Goal: Navigation & Orientation: Find specific page/section

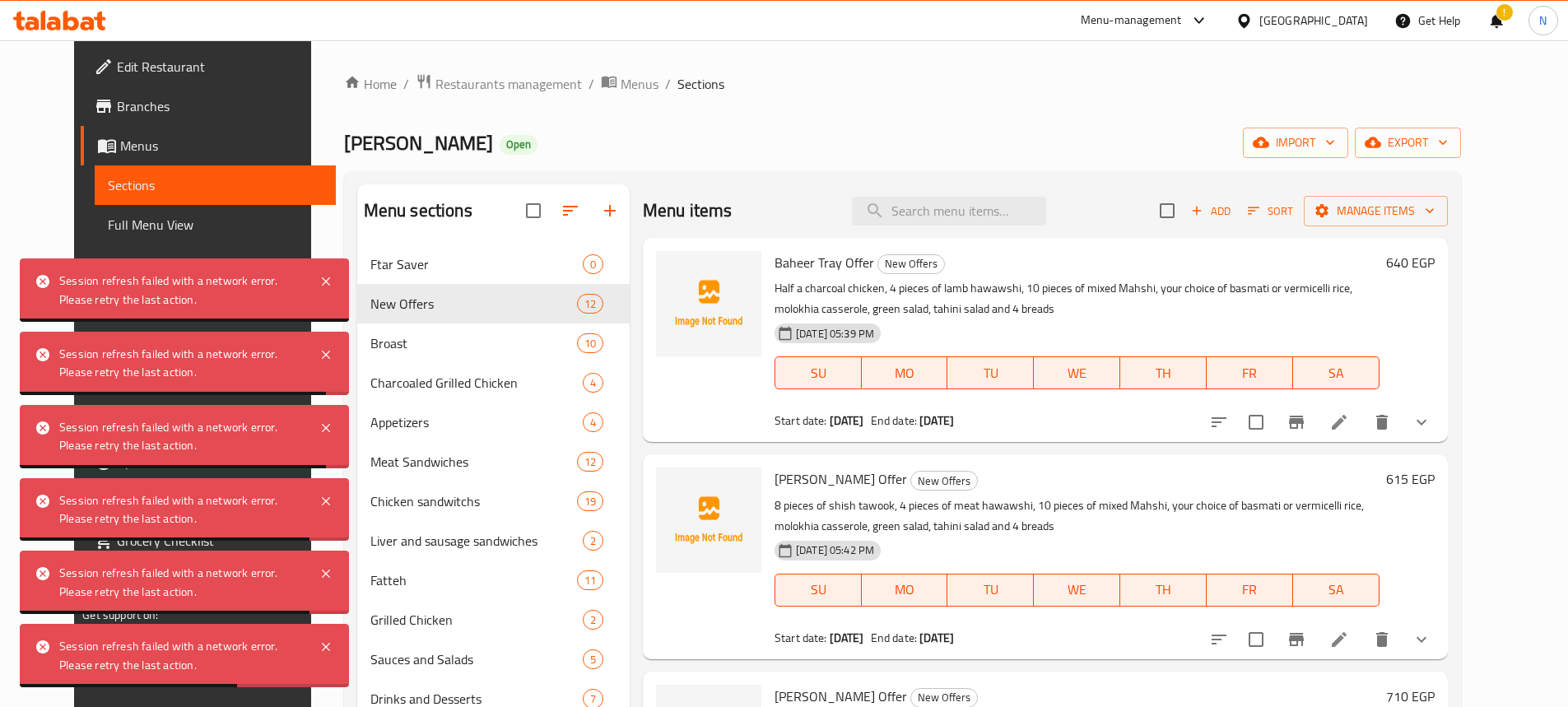
click at [71, 24] on icon at bounding box center [60, 21] width 93 height 20
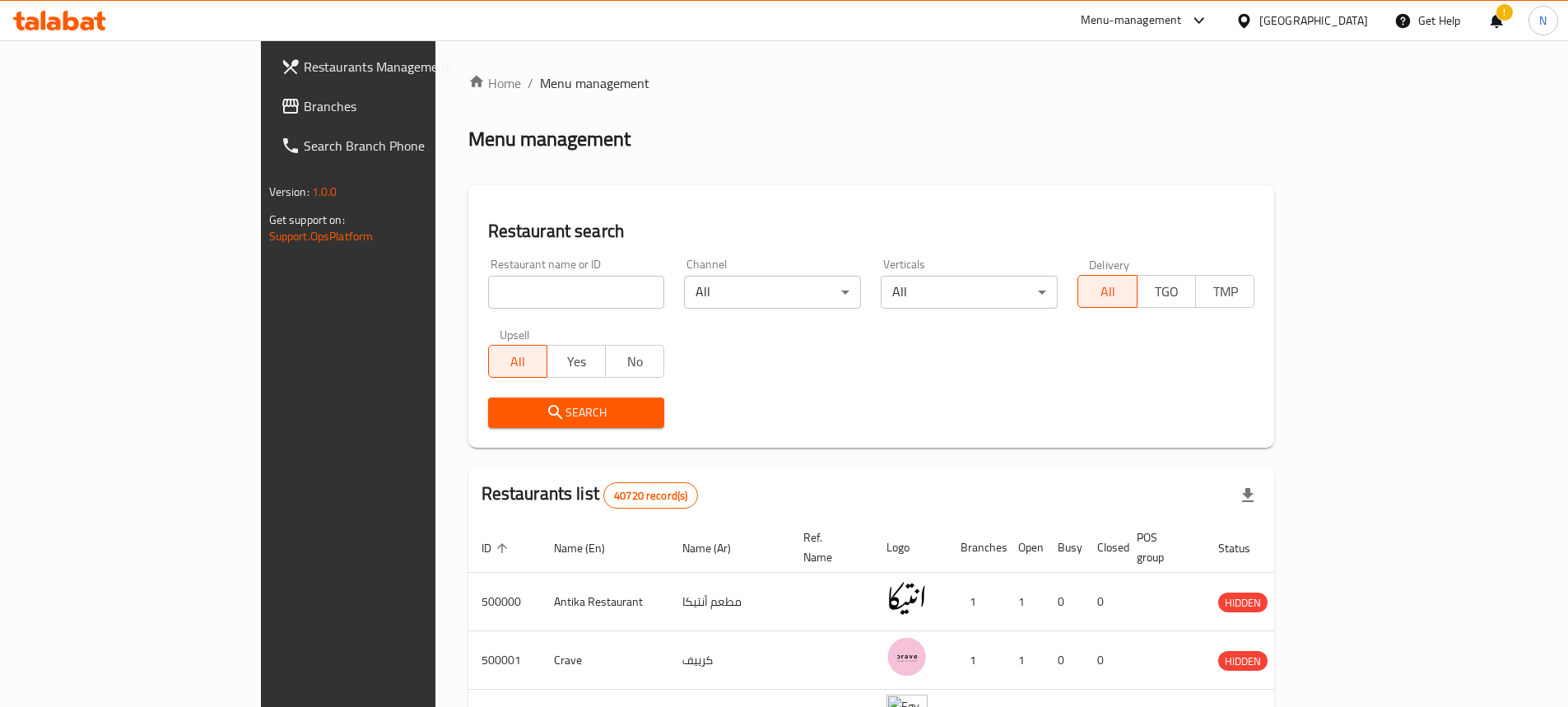
click at [1222, 32] on div "Menu-management" at bounding box center [1145, 21] width 154 height 40
click at [1182, 23] on div "Menu-management" at bounding box center [1130, 21] width 101 height 20
click at [1095, 97] on div "Agent Campaigns Center" at bounding box center [1119, 111] width 151 height 38
click at [268, 116] on link "Branches" at bounding box center [395, 106] width 255 height 40
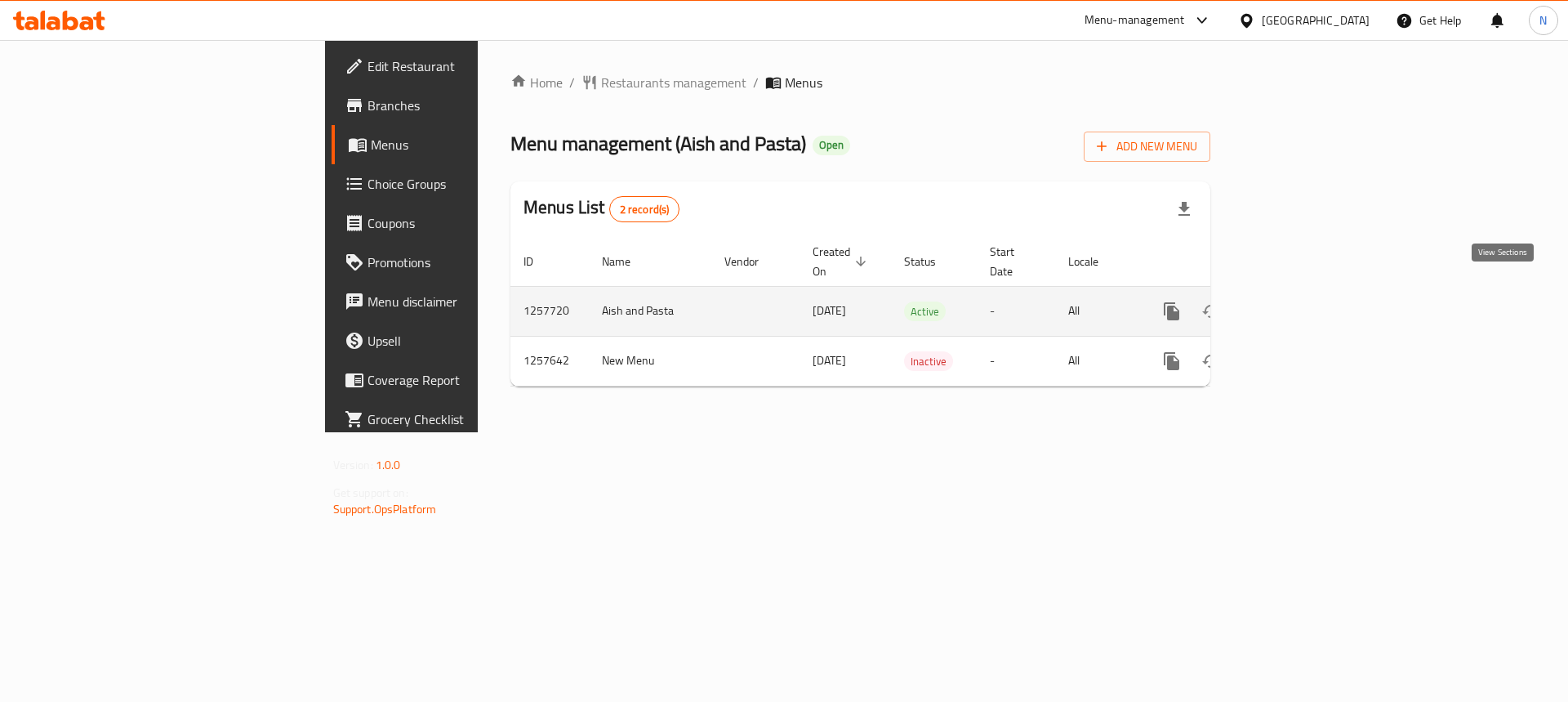
click at [1299, 301] on icon "enhanced table" at bounding box center [1290, 311] width 20 height 20
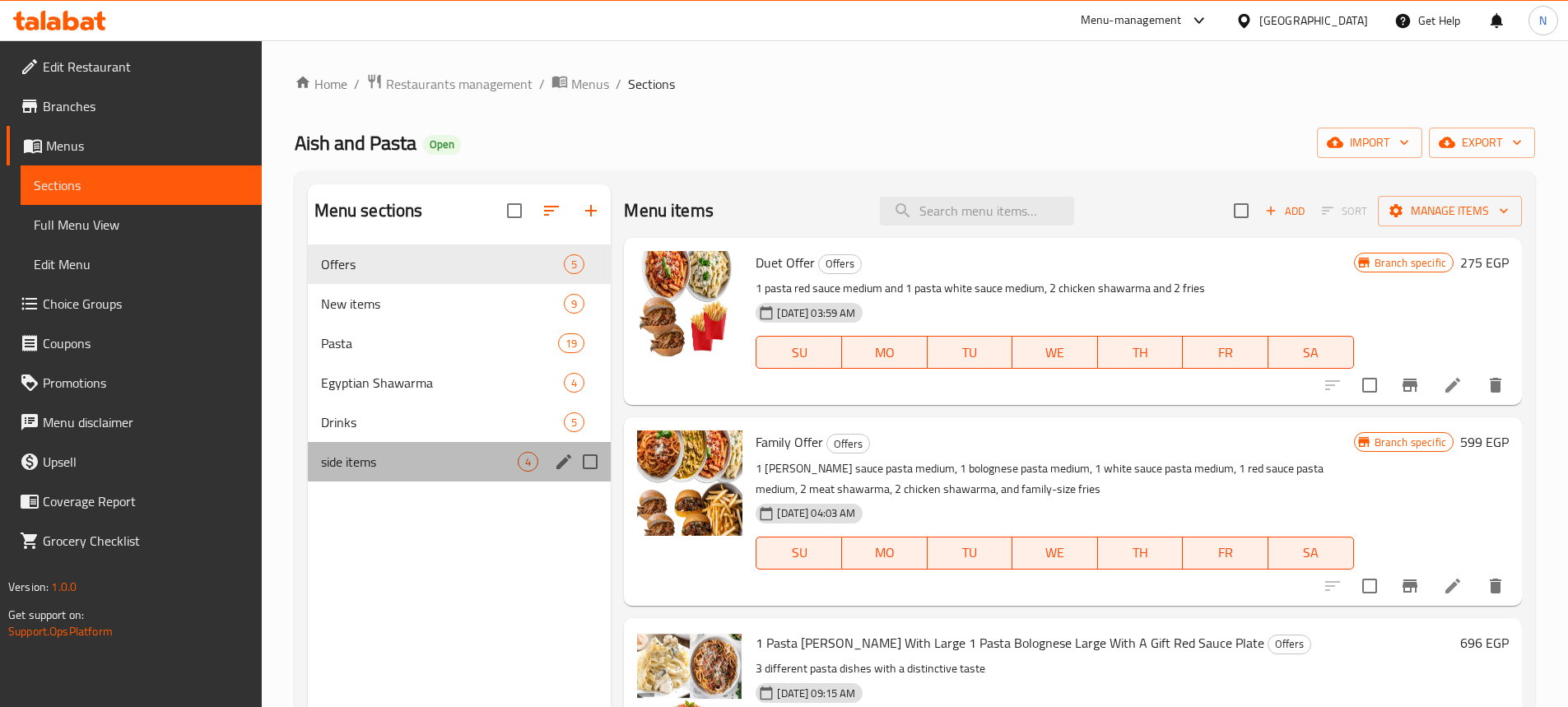
click at [418, 472] on div "side items 4" at bounding box center [459, 462] width 303 height 40
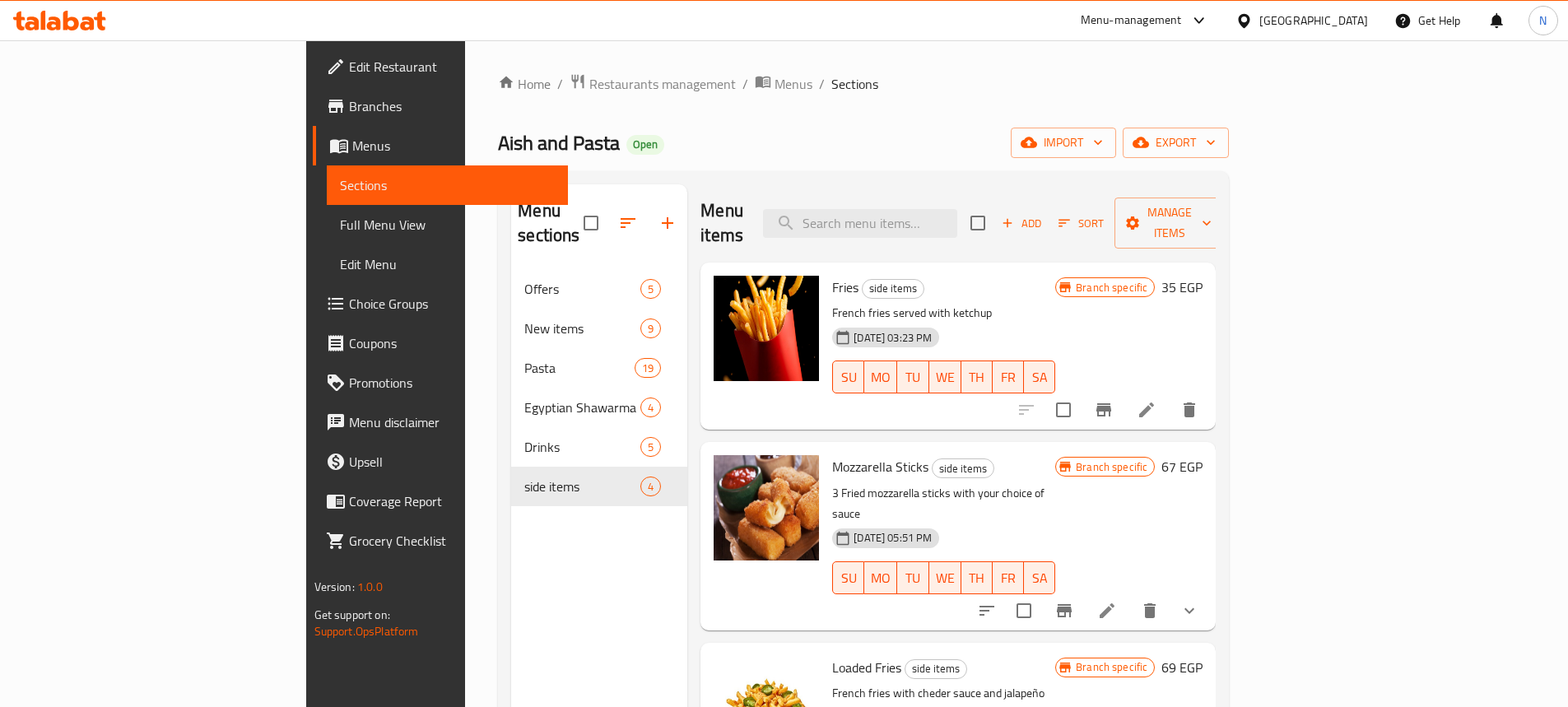
scroll to position [54, 0]
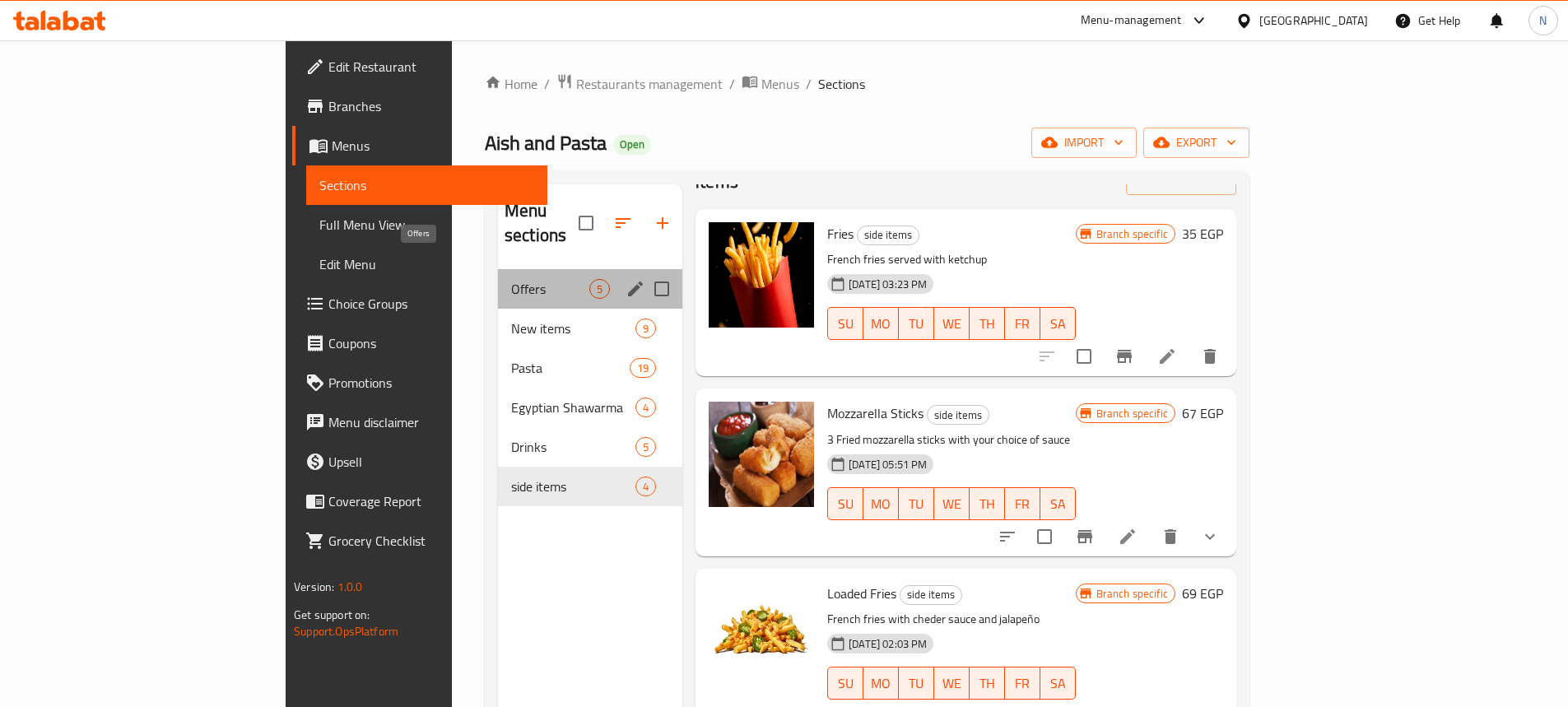
click at [511, 279] on span "Offers" at bounding box center [550, 289] width 78 height 20
